Goal: Task Accomplishment & Management: Use online tool/utility

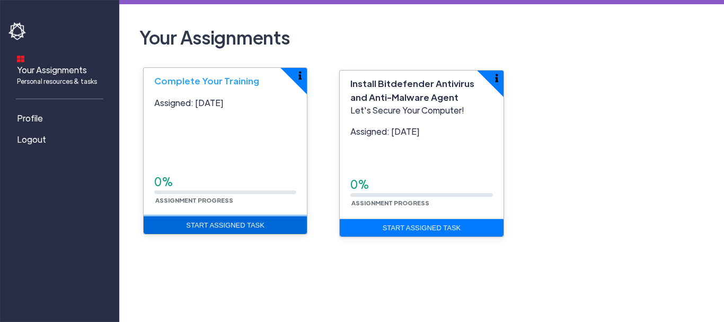
click at [249, 227] on link "Start Assigned Task" at bounding box center [225, 225] width 163 height 18
click at [237, 223] on link "Start Assigned Task" at bounding box center [225, 225] width 163 height 18
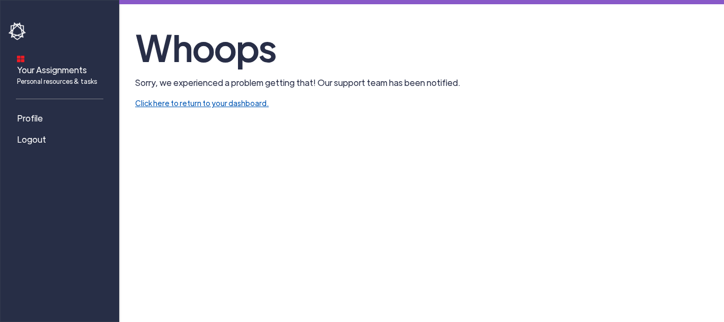
click at [245, 100] on link "Click here to return to your dashboard." at bounding box center [202, 103] width 134 height 10
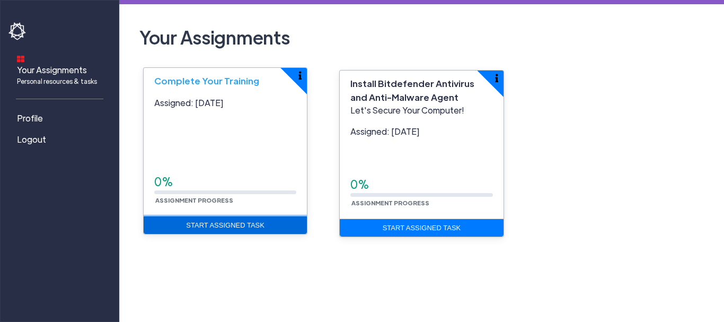
click at [258, 223] on link "Start Assigned Task" at bounding box center [225, 225] width 163 height 18
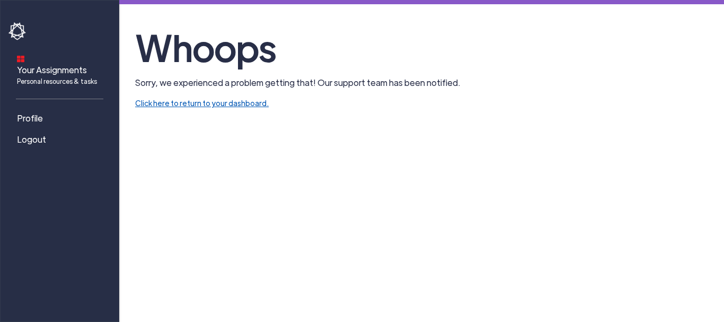
click at [222, 105] on link "Click here to return to your dashboard." at bounding box center [202, 103] width 134 height 10
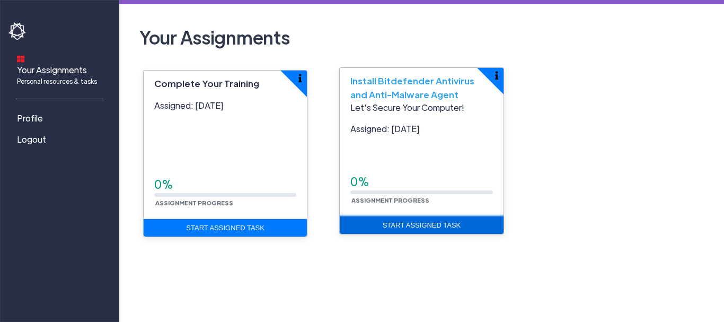
click at [429, 222] on link "Start Assigned Task" at bounding box center [421, 225] width 163 height 18
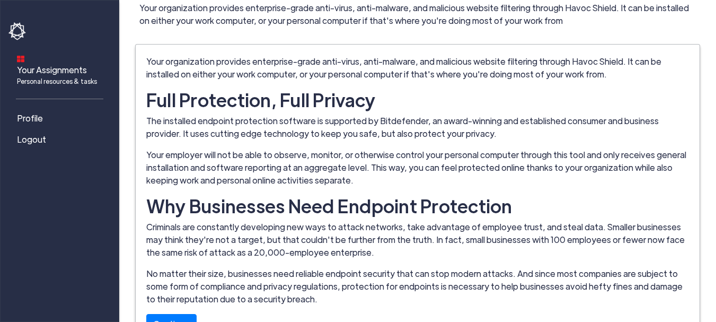
scroll to position [90, 0]
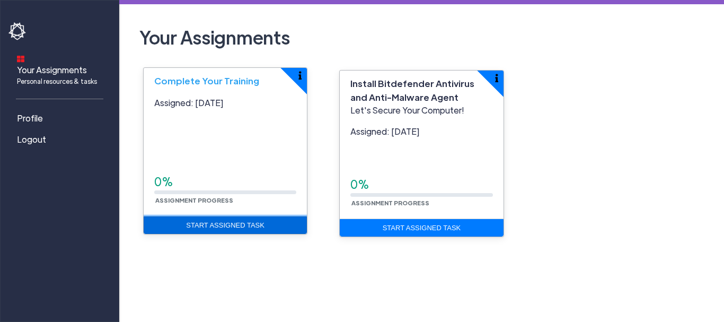
click at [235, 227] on link "Start Assigned Task" at bounding box center [225, 225] width 163 height 18
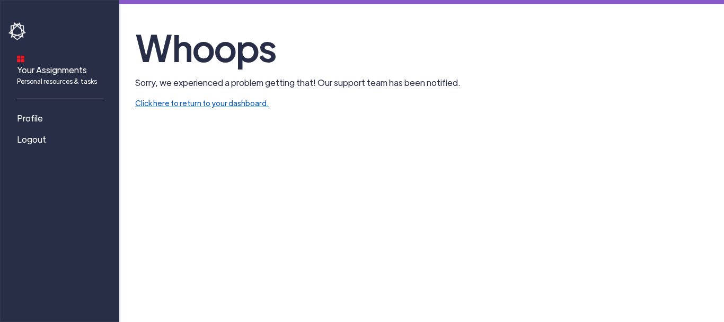
click at [233, 107] on link "Click here to return to your dashboard." at bounding box center [202, 103] width 134 height 10
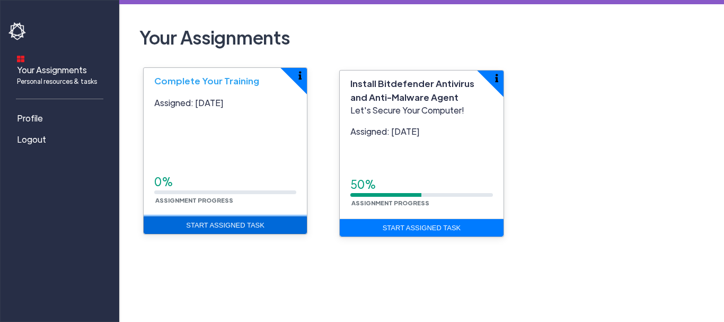
click at [260, 225] on link "Start Assigned Task" at bounding box center [225, 225] width 163 height 18
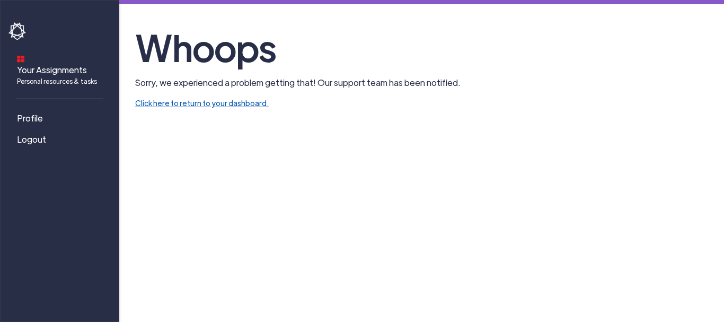
click at [223, 107] on link "Click here to return to your dashboard." at bounding box center [202, 103] width 134 height 10
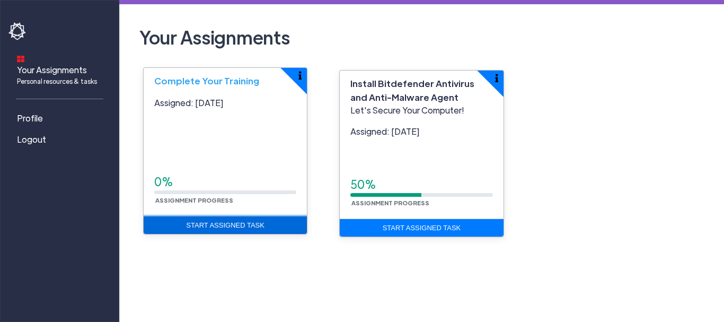
click at [236, 225] on link "Start Assigned Task" at bounding box center [225, 225] width 163 height 18
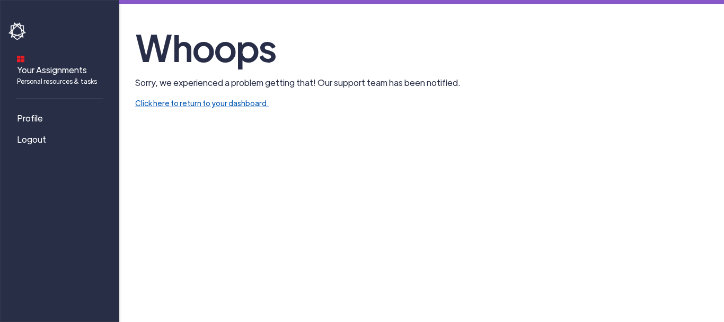
click at [224, 103] on link "Click here to return to your dashboard." at bounding box center [202, 103] width 134 height 10
